Goal: Find contact information: Find contact information

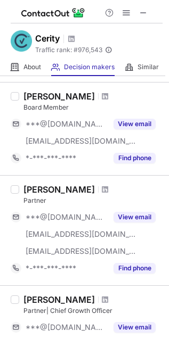
scroll to position [758, 0]
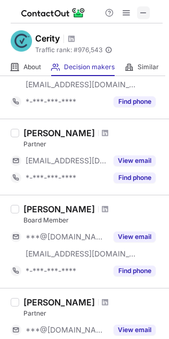
click at [144, 9] on span at bounding box center [143, 13] width 9 height 9
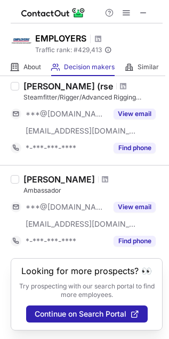
scroll to position [857, 0]
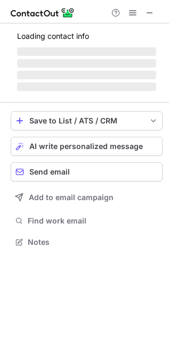
scroll to position [282, 169]
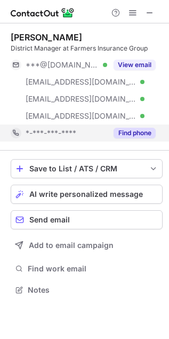
click at [132, 133] on button "Find phone" at bounding box center [134, 133] width 42 height 11
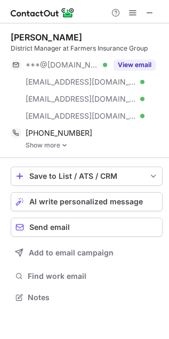
scroll to position [290, 169]
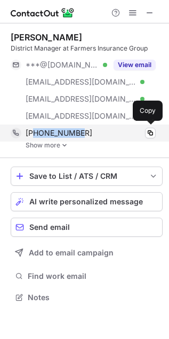
drag, startPoint x: 79, startPoint y: 137, endPoint x: 35, endPoint y: 134, distance: 44.2
click at [35, 134] on div "+15417295503" at bounding box center [91, 133] width 130 height 10
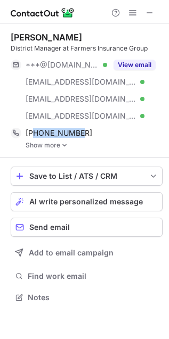
copy span "5417295503"
click at [25, 37] on div "Chad Davison" at bounding box center [46, 37] width 71 height 11
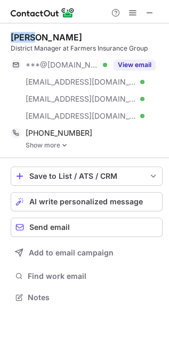
click at [25, 37] on div "Chad Davison" at bounding box center [46, 37] width 71 height 11
copy div "Chad"
click at [57, 37] on div "Chad Davison" at bounding box center [46, 37] width 71 height 11
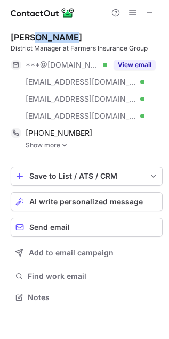
click at [57, 37] on div "Chad Davison" at bounding box center [46, 37] width 71 height 11
copy div "Davison"
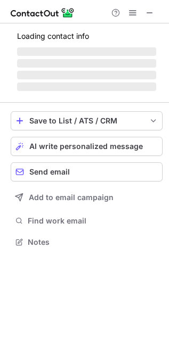
scroll to position [241, 169]
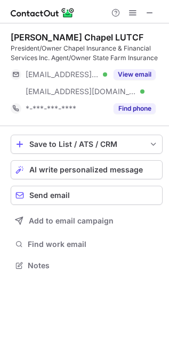
scroll to position [258, 169]
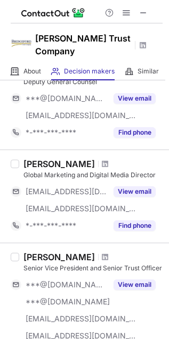
scroll to position [709, 0]
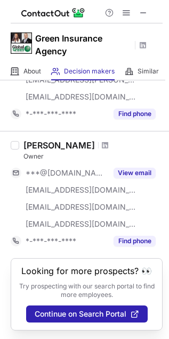
scroll to position [964, 0]
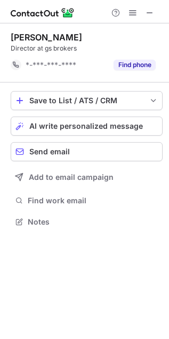
scroll to position [214, 169]
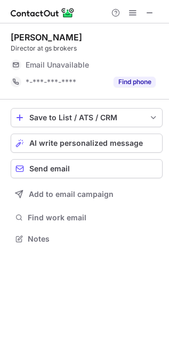
scroll to position [5, 5]
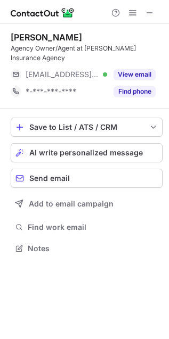
scroll to position [241, 169]
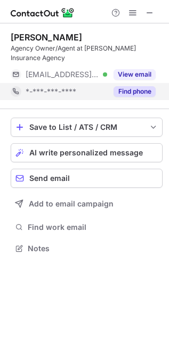
click at [133, 97] on div "Find phone" at bounding box center [131, 91] width 48 height 17
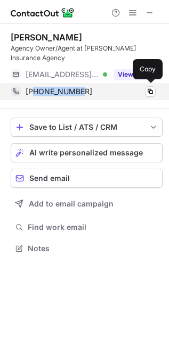
drag, startPoint x: 86, startPoint y: 95, endPoint x: 34, endPoint y: 94, distance: 51.6
click at [34, 94] on div "+19406365974" at bounding box center [91, 92] width 130 height 10
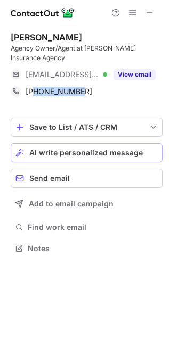
copy span "9406365974"
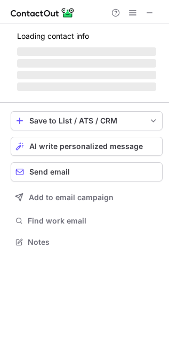
scroll to position [232, 169]
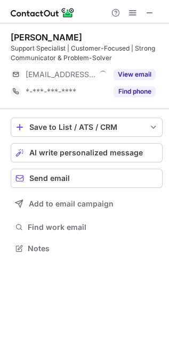
scroll to position [241, 169]
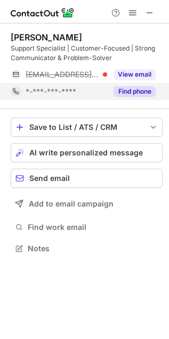
click at [140, 92] on button "Find phone" at bounding box center [134, 91] width 42 height 11
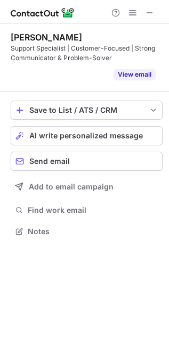
scroll to position [207, 169]
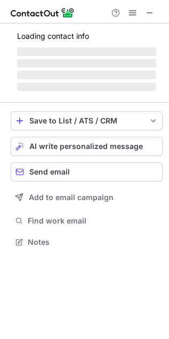
scroll to position [248, 169]
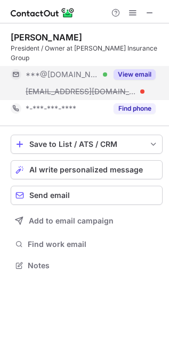
click at [136, 69] on button "View email" at bounding box center [134, 74] width 42 height 11
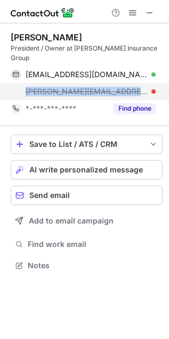
drag, startPoint x: 18, startPoint y: 80, endPoint x: 149, endPoint y: 81, distance: 131.3
click at [149, 83] on div "[PERSON_NAME][EMAIL_ADDRESS][DOMAIN_NAME]" at bounding box center [83, 91] width 145 height 17
copy span "[PERSON_NAME][EMAIL_ADDRESS][DOMAIN_NAME]"
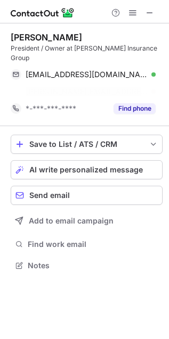
scroll to position [231, 169]
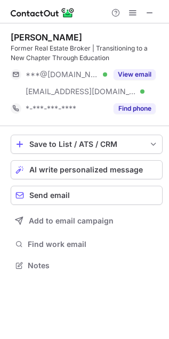
scroll to position [258, 169]
